Goal: Transaction & Acquisition: Purchase product/service

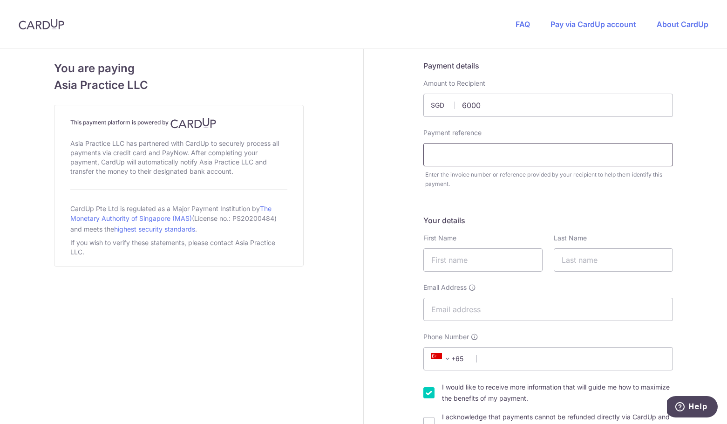
type input "6000.00"
click at [488, 144] on input "text" at bounding box center [549, 154] width 250 height 23
paste input "AP2025.0331"
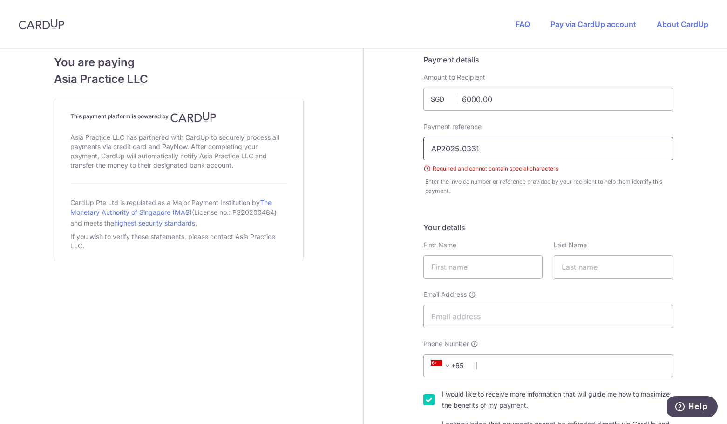
scroll to position [7, 0]
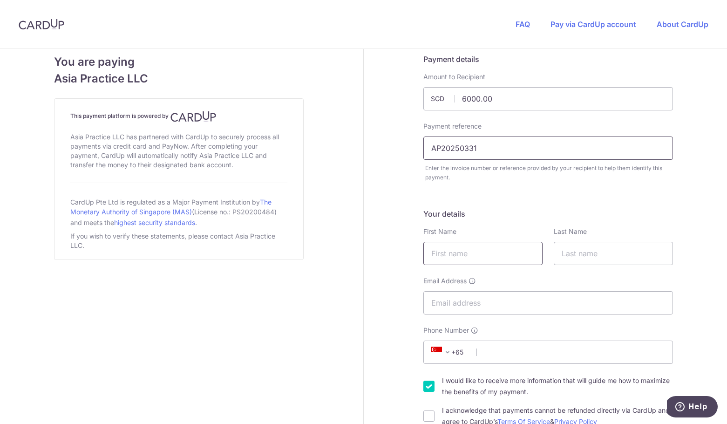
type input "AP20250331"
click at [476, 248] on input "text" at bounding box center [483, 253] width 119 height 23
type input "[PERSON_NAME]"
click at [590, 262] on input "text" at bounding box center [613, 253] width 119 height 23
type input "[PERSON_NAME]"
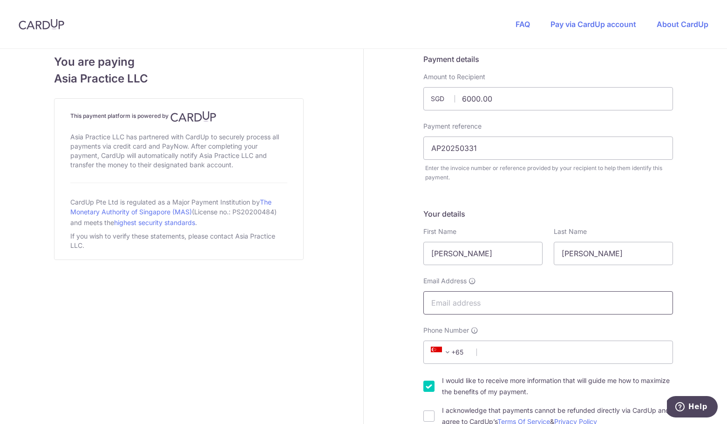
click at [518, 296] on input "Email Address" at bounding box center [549, 302] width 250 height 23
type input "[EMAIL_ADDRESS][DOMAIN_NAME]"
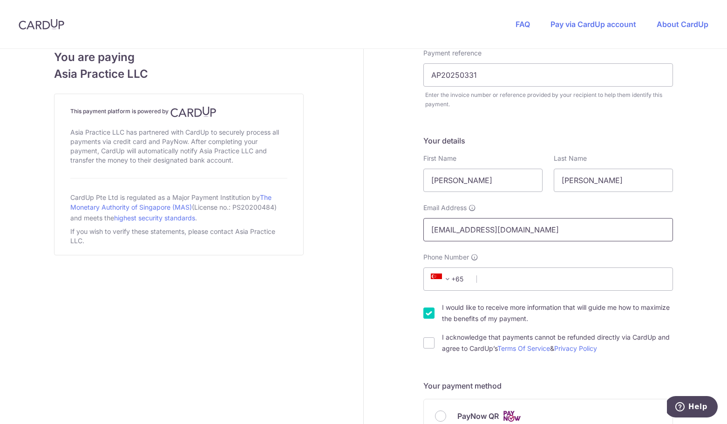
scroll to position [79, 0]
click at [462, 282] on span "+65" at bounding box center [449, 279] width 42 height 11
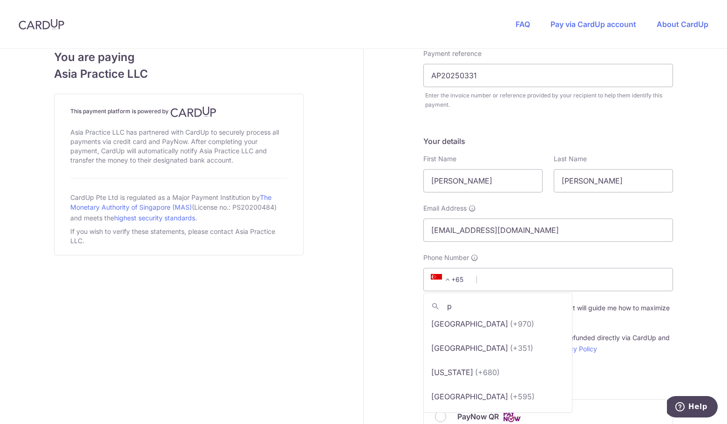
scroll to position [0, 0]
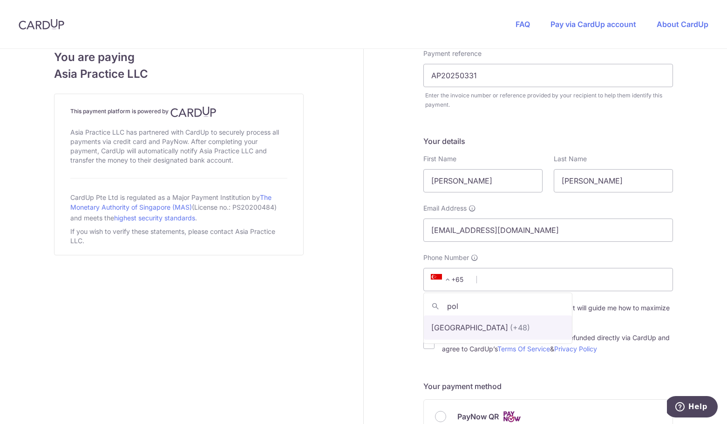
type input "pol"
select select "180"
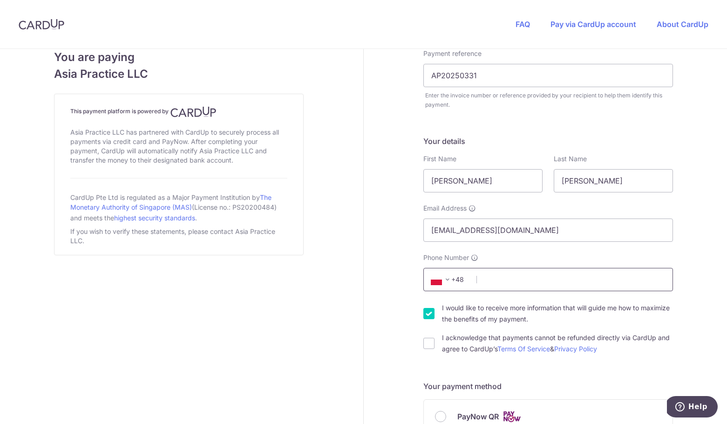
click at [522, 273] on input "Phone Number" at bounding box center [549, 279] width 250 height 23
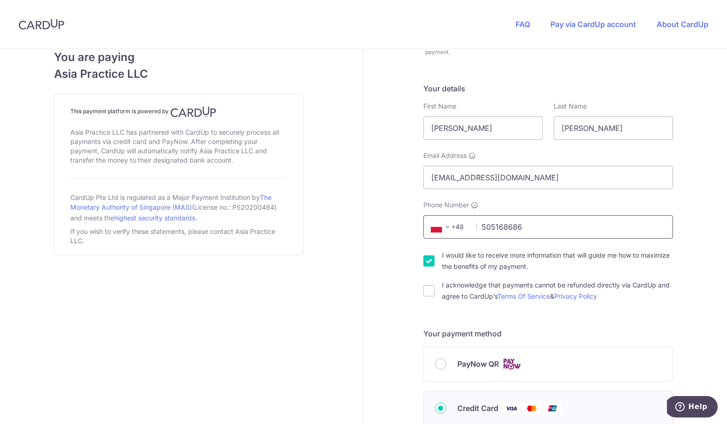
scroll to position [134, 0]
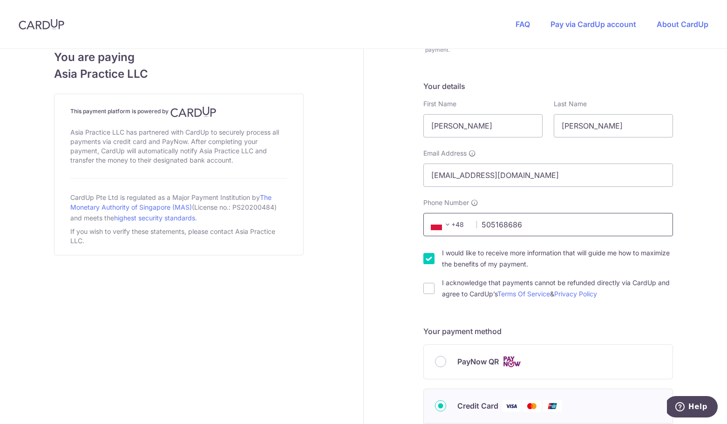
type input "505168686"
click at [431, 260] on input "I would like to receive more information that will guide me how to maximize the…" at bounding box center [429, 258] width 11 height 11
checkbox input "false"
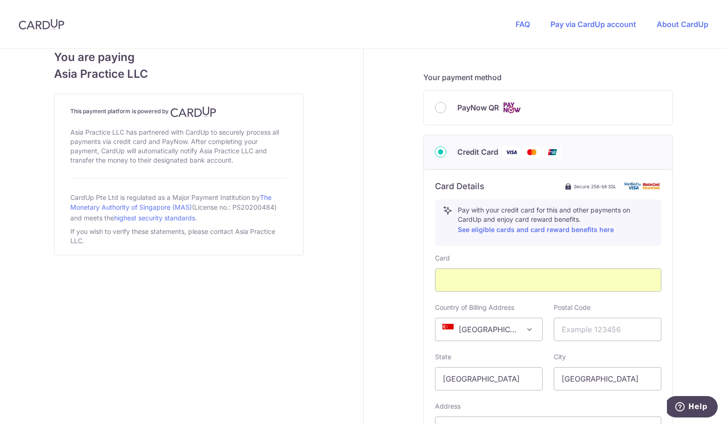
scroll to position [424, 0]
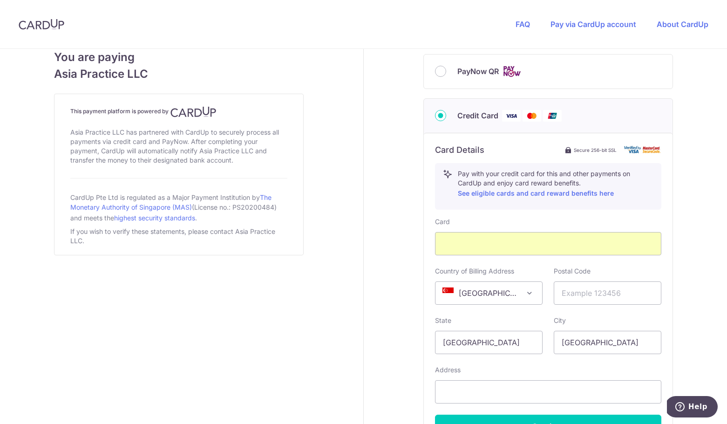
click at [520, 290] on span "[GEOGRAPHIC_DATA]" at bounding box center [489, 293] width 107 height 22
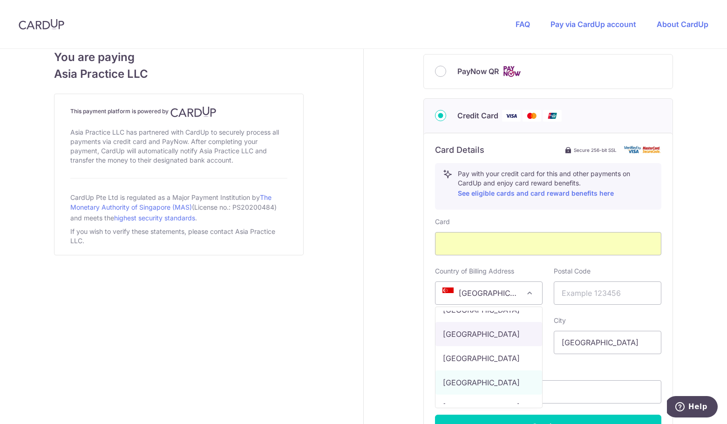
click at [487, 287] on span "[GEOGRAPHIC_DATA]" at bounding box center [489, 293] width 107 height 22
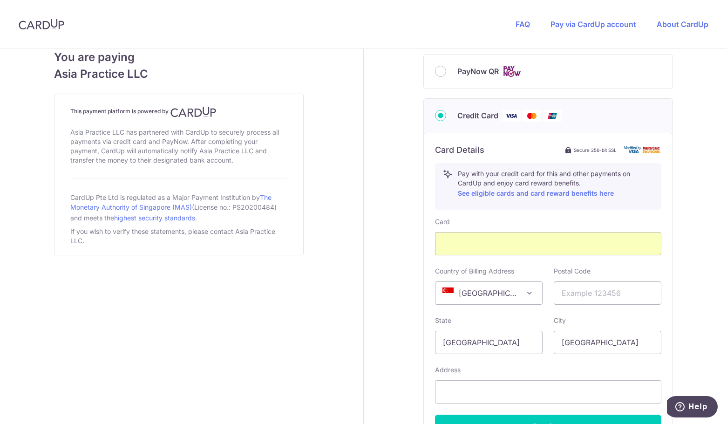
click at [483, 292] on span "[GEOGRAPHIC_DATA]" at bounding box center [489, 293] width 107 height 22
select select "PL"
click at [591, 294] on input "text" at bounding box center [608, 292] width 108 height 23
click at [598, 294] on input "text" at bounding box center [608, 292] width 108 height 23
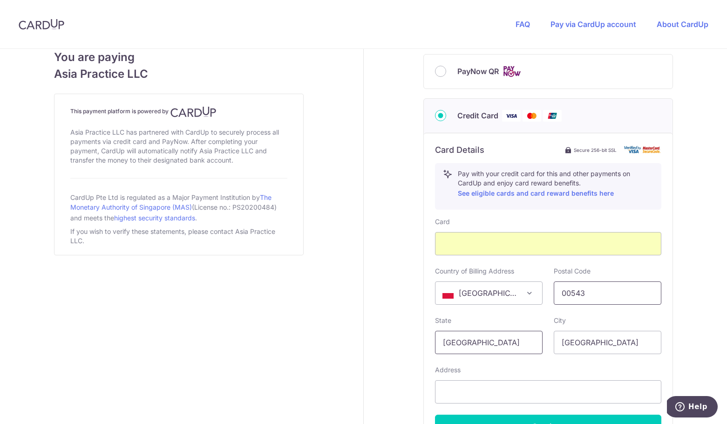
type input "00543"
click at [517, 342] on input "[GEOGRAPHIC_DATA]" at bounding box center [489, 342] width 108 height 23
drag, startPoint x: 517, startPoint y: 342, endPoint x: 422, endPoint y: 342, distance: 95.1
click at [422, 342] on div "Payment details Amount to Recipient 6000.00 SGD Payment reference AP20250331 Re…" at bounding box center [548, 76] width 369 height 904
type input "[GEOGRAPHIC_DATA]"
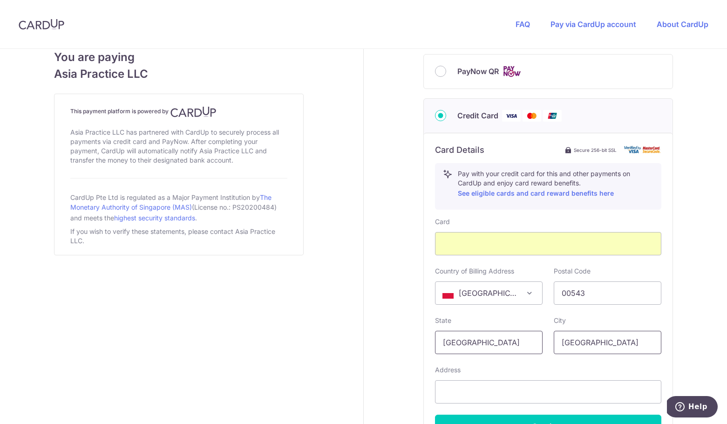
drag, startPoint x: 606, startPoint y: 341, endPoint x: 522, endPoint y: 341, distance: 84.3
click at [522, 341] on div "State [GEOGRAPHIC_DATA] City [GEOGRAPHIC_DATA]" at bounding box center [549, 335] width 238 height 38
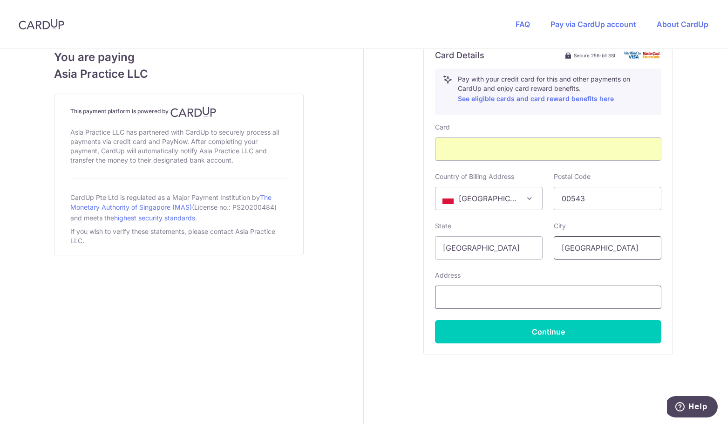
scroll to position [521, 0]
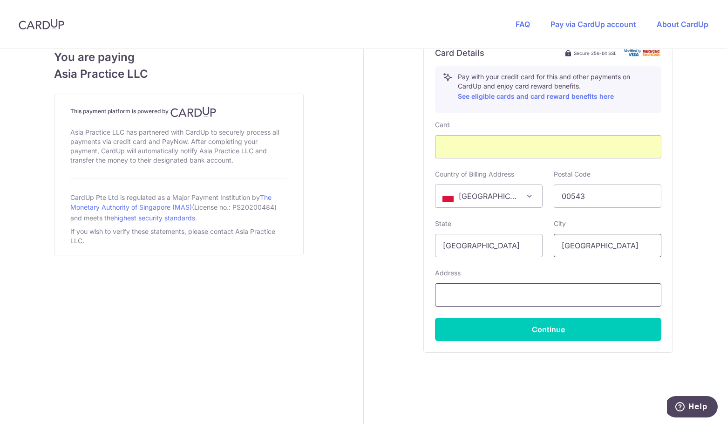
type input "[GEOGRAPHIC_DATA]"
click at [480, 291] on input "text" at bounding box center [548, 294] width 226 height 23
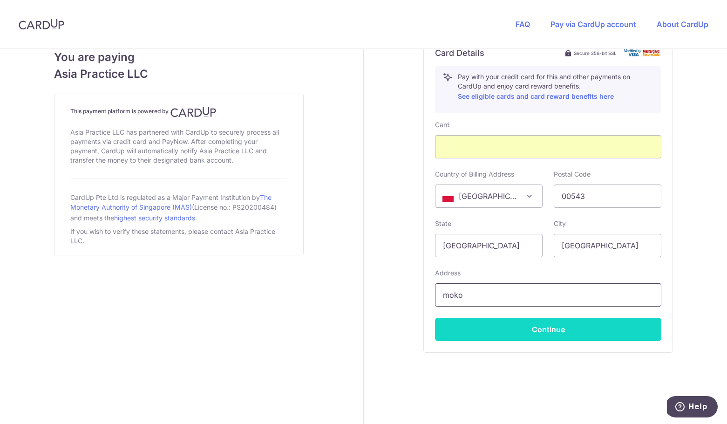
type input "moko"
click at [518, 322] on button "Continue" at bounding box center [548, 329] width 226 height 23
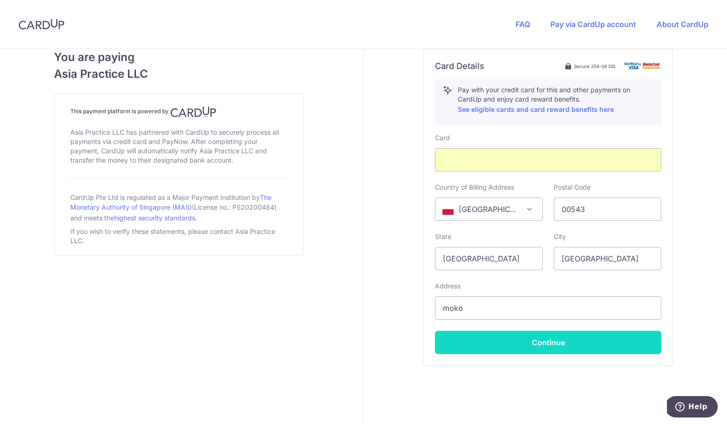
scroll to position [186, 0]
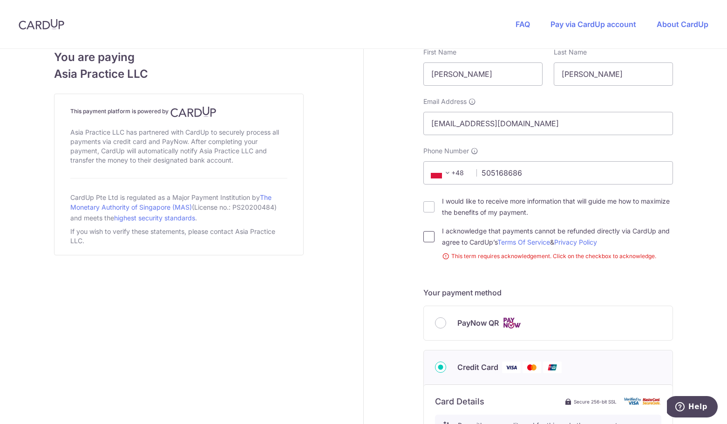
click at [433, 239] on input "I acknowledge that payments cannot be refunded directly via CardUp and agree to…" at bounding box center [429, 236] width 11 height 11
checkbox input "true"
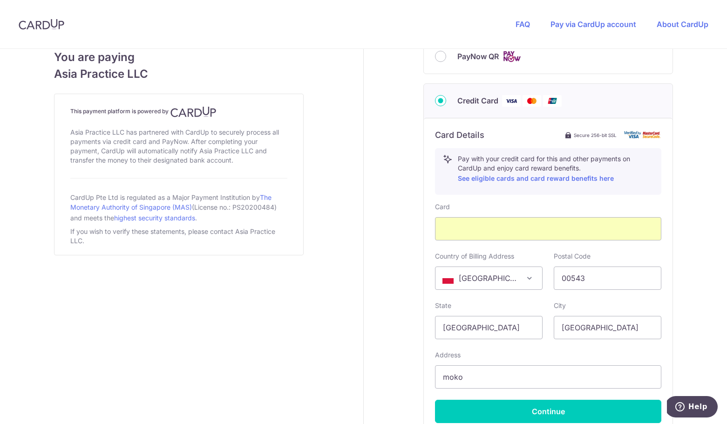
scroll to position [529, 0]
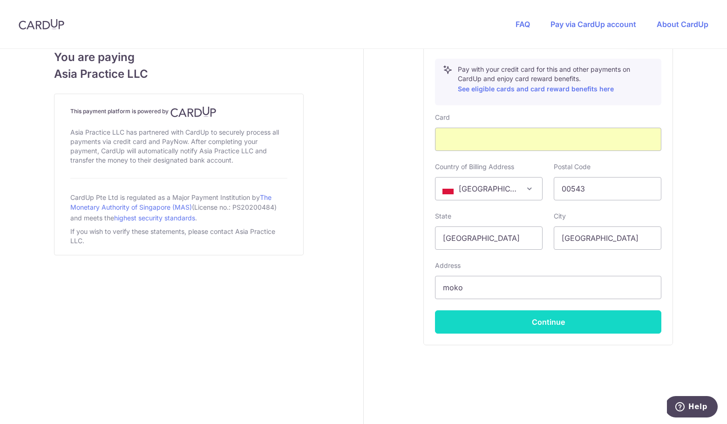
click at [544, 329] on button "Continue" at bounding box center [548, 321] width 226 height 23
type input "**** 9932"
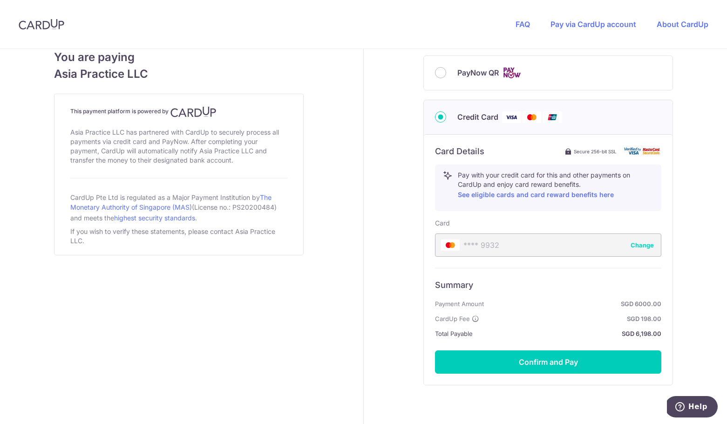
scroll to position [427, 0]
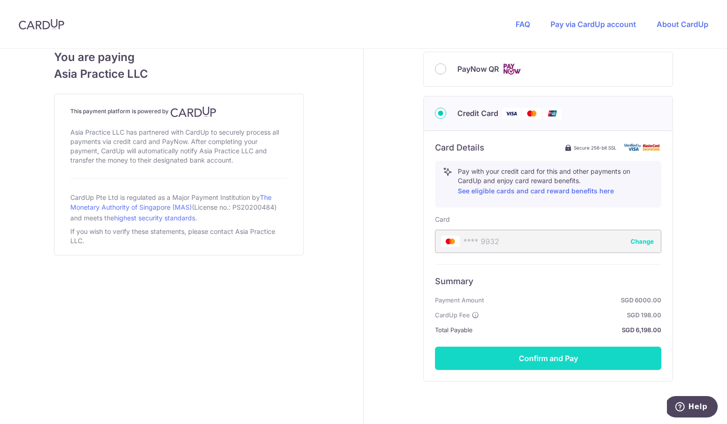
click at [538, 352] on button "Confirm and Pay" at bounding box center [548, 358] width 226 height 23
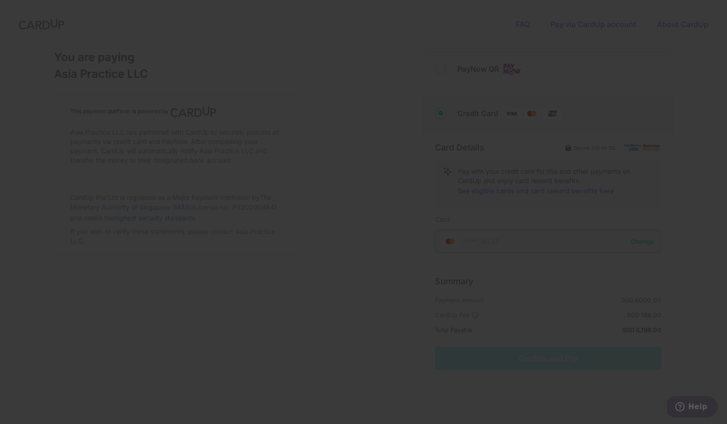
scroll to position [0, 0]
